Goal: Information Seeking & Learning: Learn about a topic

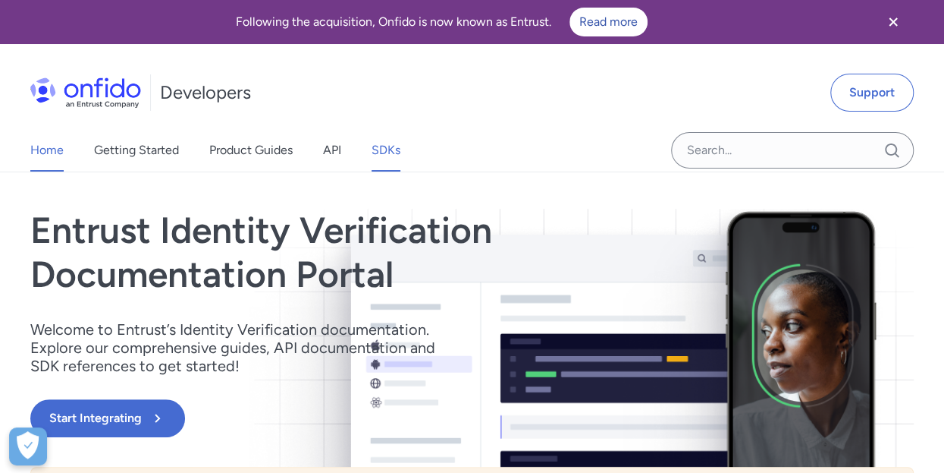
click at [381, 149] on link "SDKs" at bounding box center [386, 150] width 29 height 42
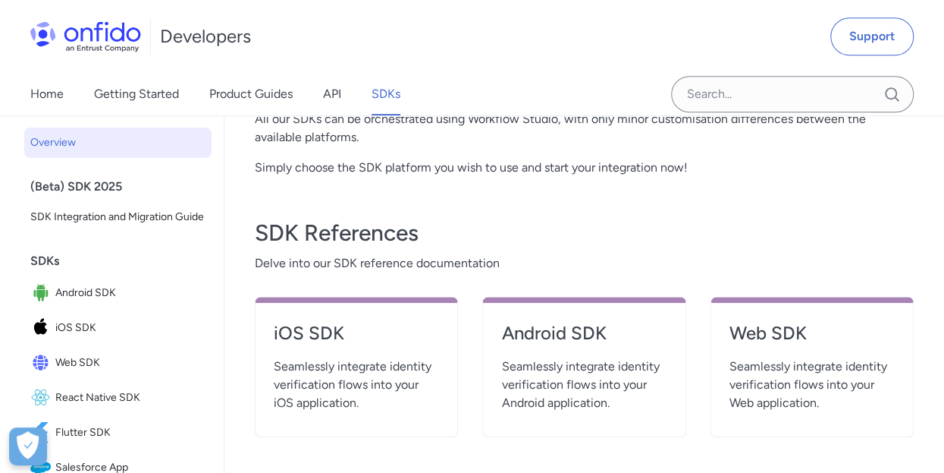
scroll to position [303, 0]
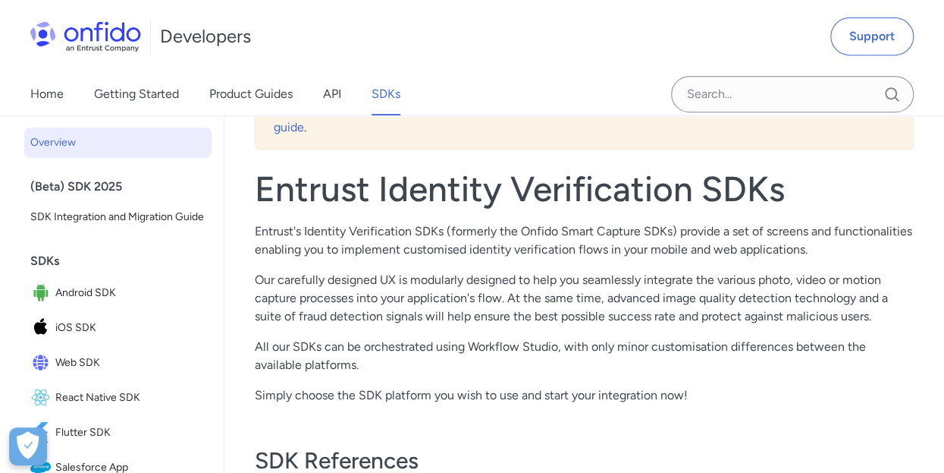
click at [345, 99] on div "Home Getting Started Product Guides API SDKs" at bounding box center [230, 94] width 461 height 42
click at [338, 96] on link "API" at bounding box center [332, 94] width 18 height 42
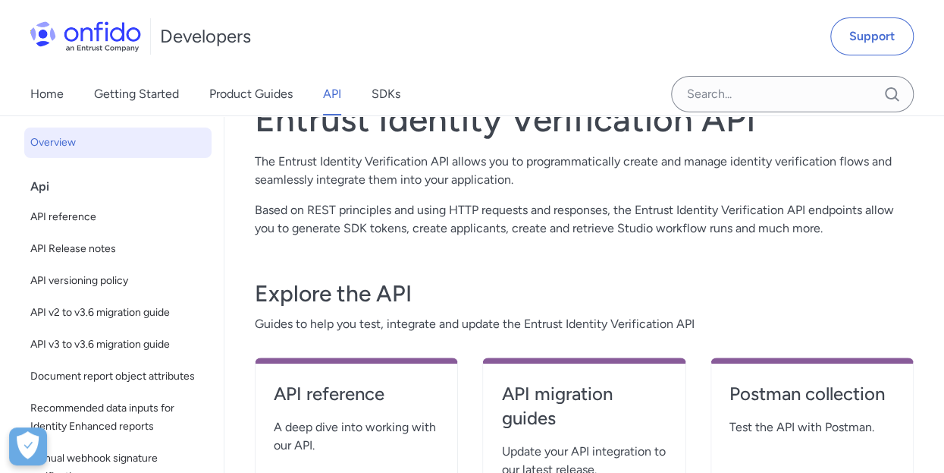
scroll to position [228, 0]
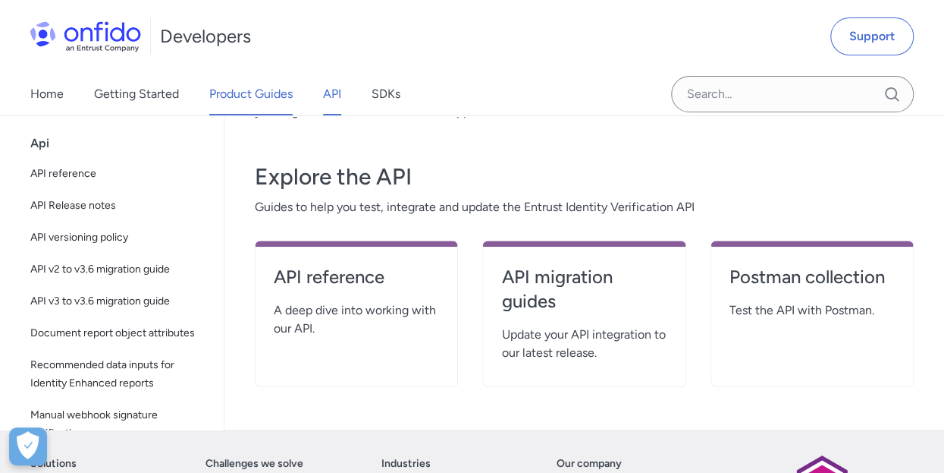
click at [290, 102] on link "Product Guides" at bounding box center [250, 94] width 83 height 42
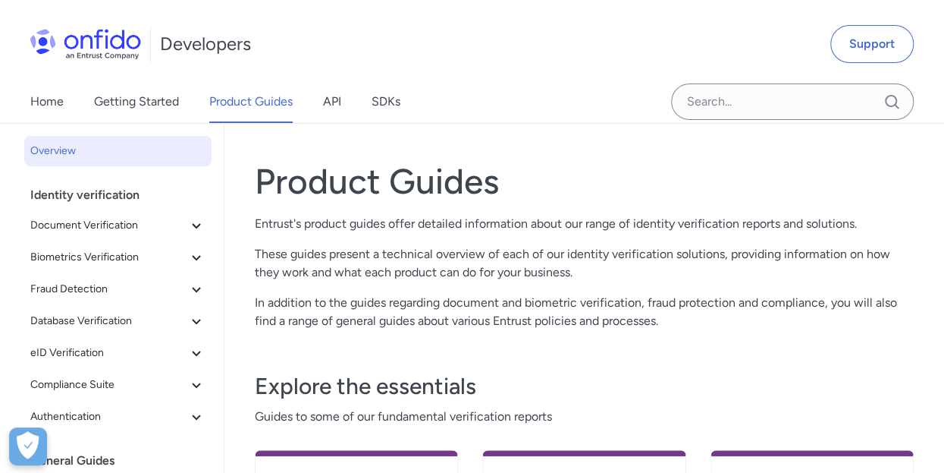
scroll to position [152, 0]
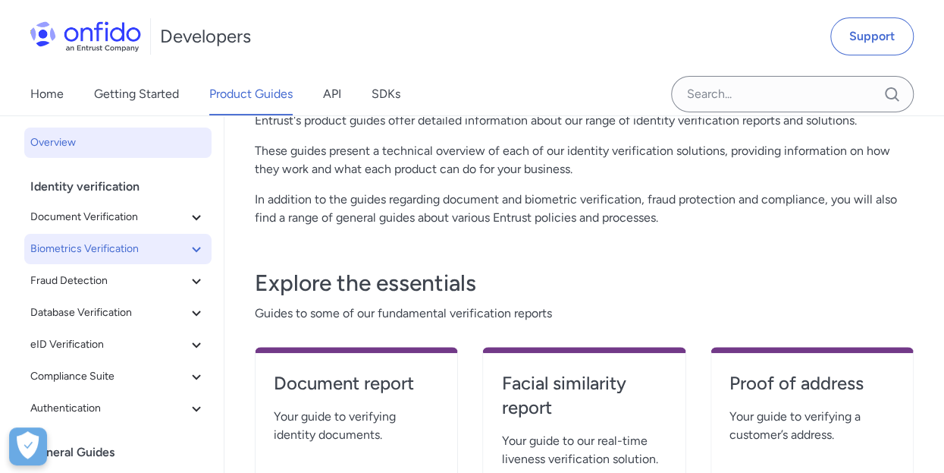
click at [160, 240] on span "Biometrics Verification" at bounding box center [108, 249] width 157 height 18
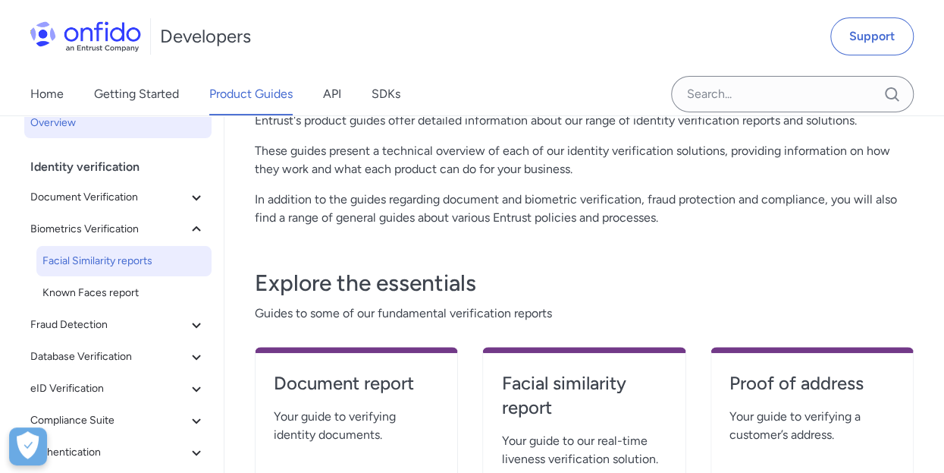
scroll to position [76, 0]
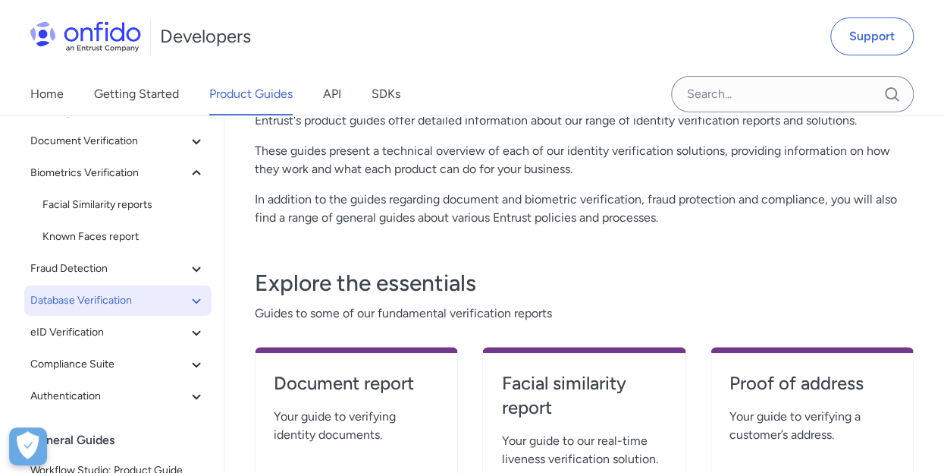
click at [135, 289] on button "Database Verification" at bounding box center [117, 300] width 187 height 30
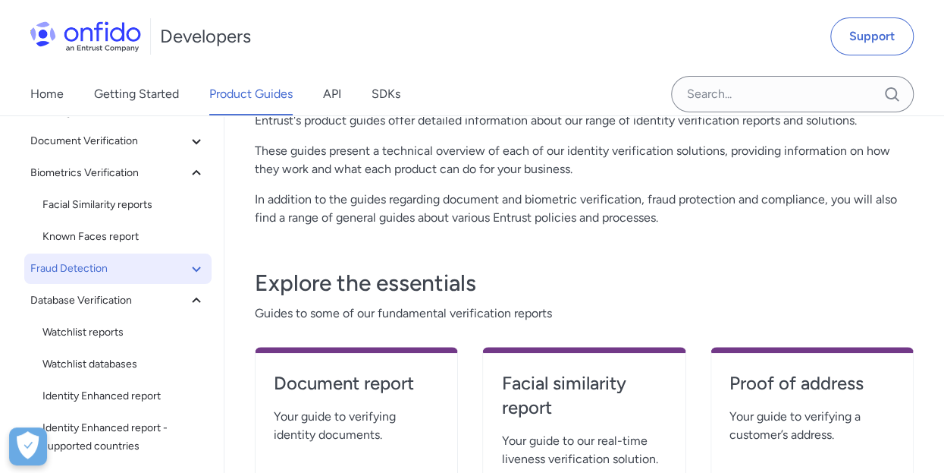
scroll to position [0, 0]
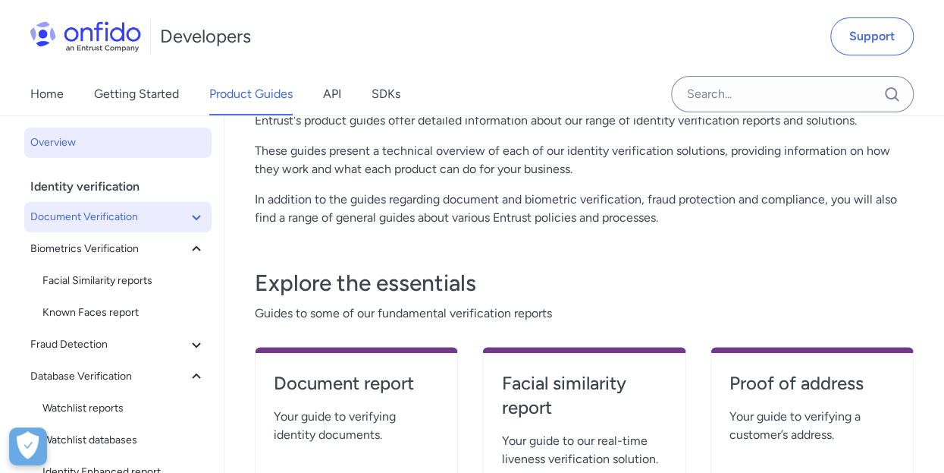
click at [112, 224] on span "Document Verification" at bounding box center [108, 217] width 157 height 18
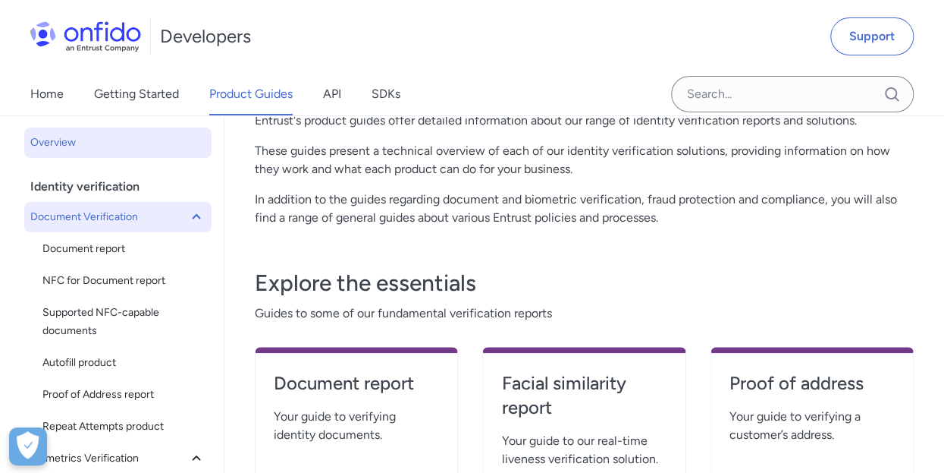
click at [112, 224] on span "Document Verification" at bounding box center [108, 217] width 157 height 18
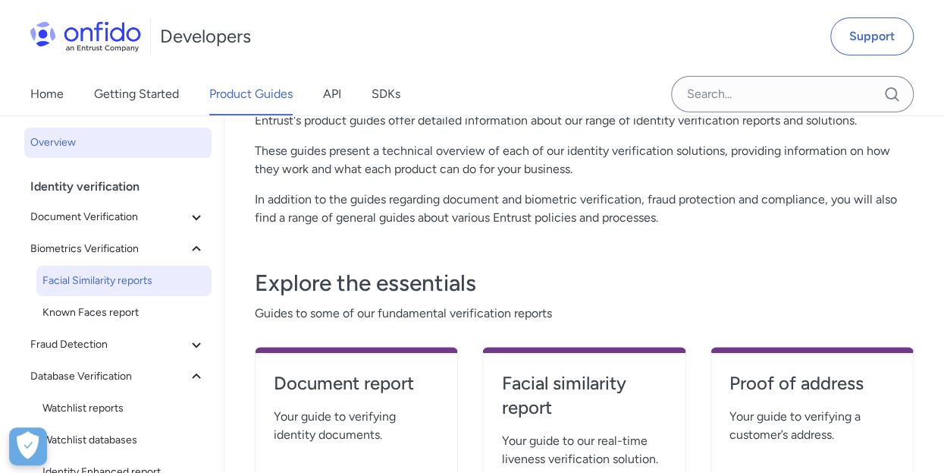
click at [106, 281] on span "Facial Similarity reports" at bounding box center [123, 281] width 163 height 18
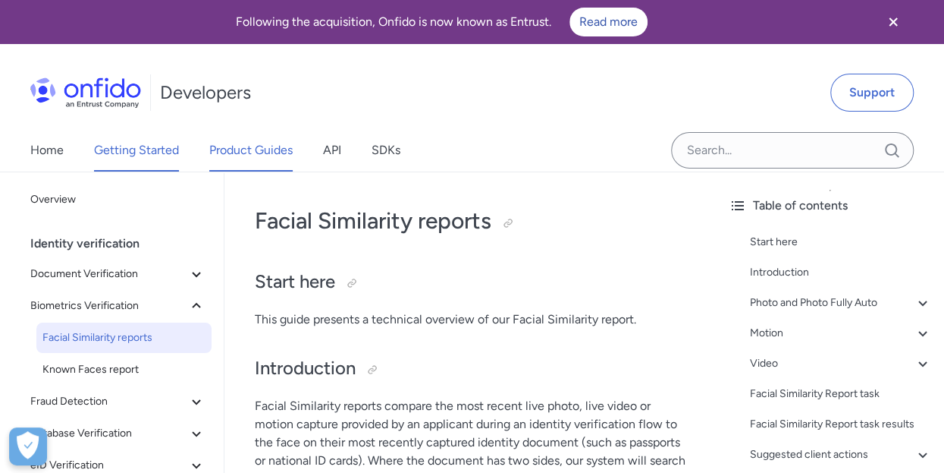
click at [150, 146] on link "Getting Started" at bounding box center [136, 150] width 85 height 42
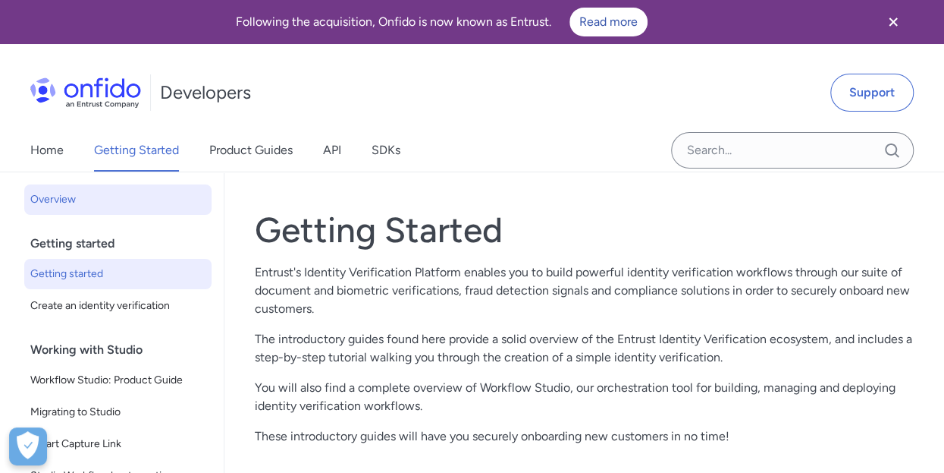
scroll to position [35, 0]
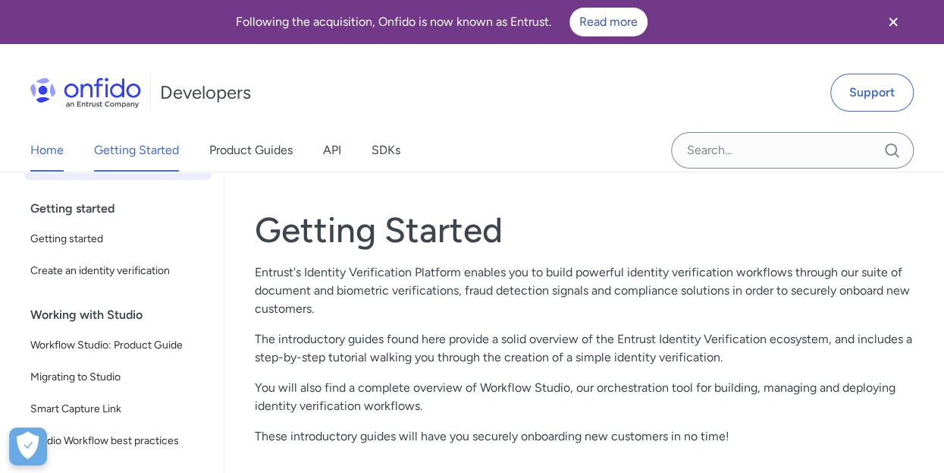
click at [62, 162] on link "Home" at bounding box center [46, 150] width 33 height 42
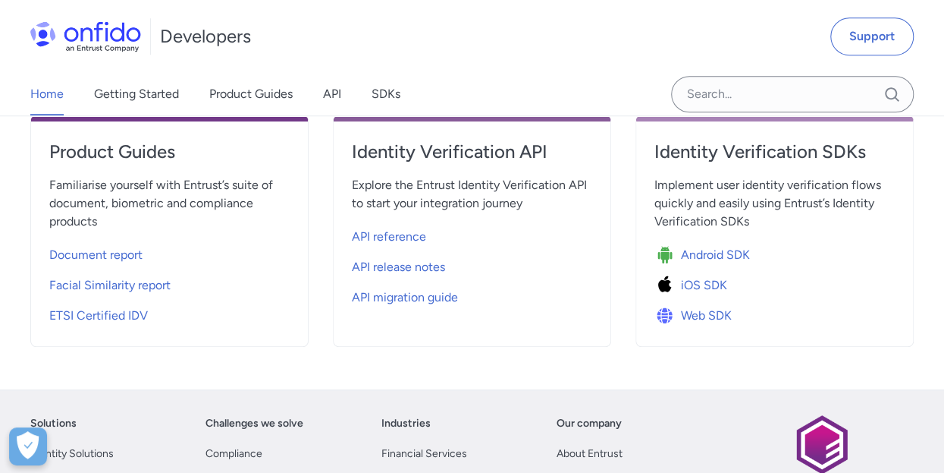
scroll to position [607, 0]
click at [344, 92] on div "Home Getting Started Product Guides API SDKs" at bounding box center [230, 94] width 461 height 42
